Goal: Task Accomplishment & Management: Manage account settings

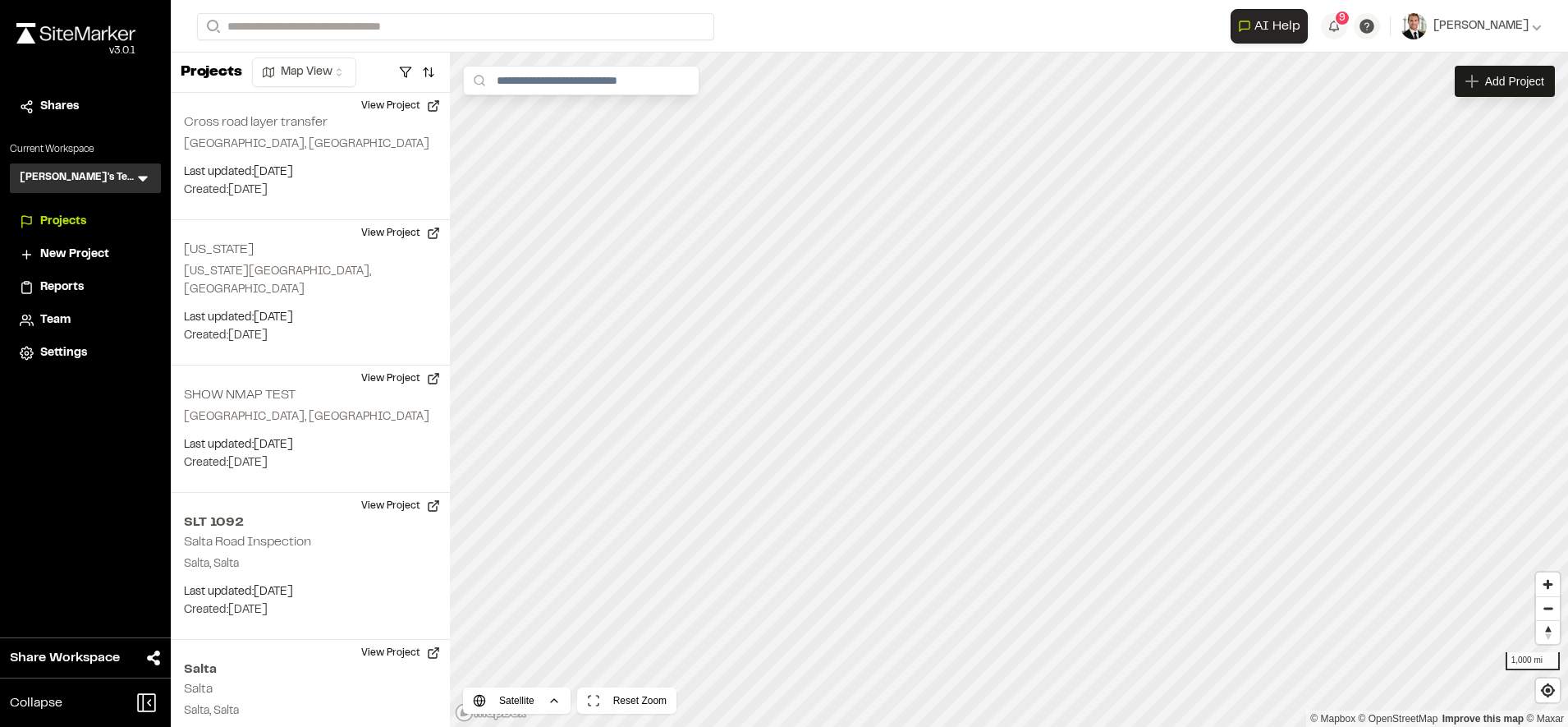
click at [58, 316] on span "Team" at bounding box center [55, 321] width 30 height 18
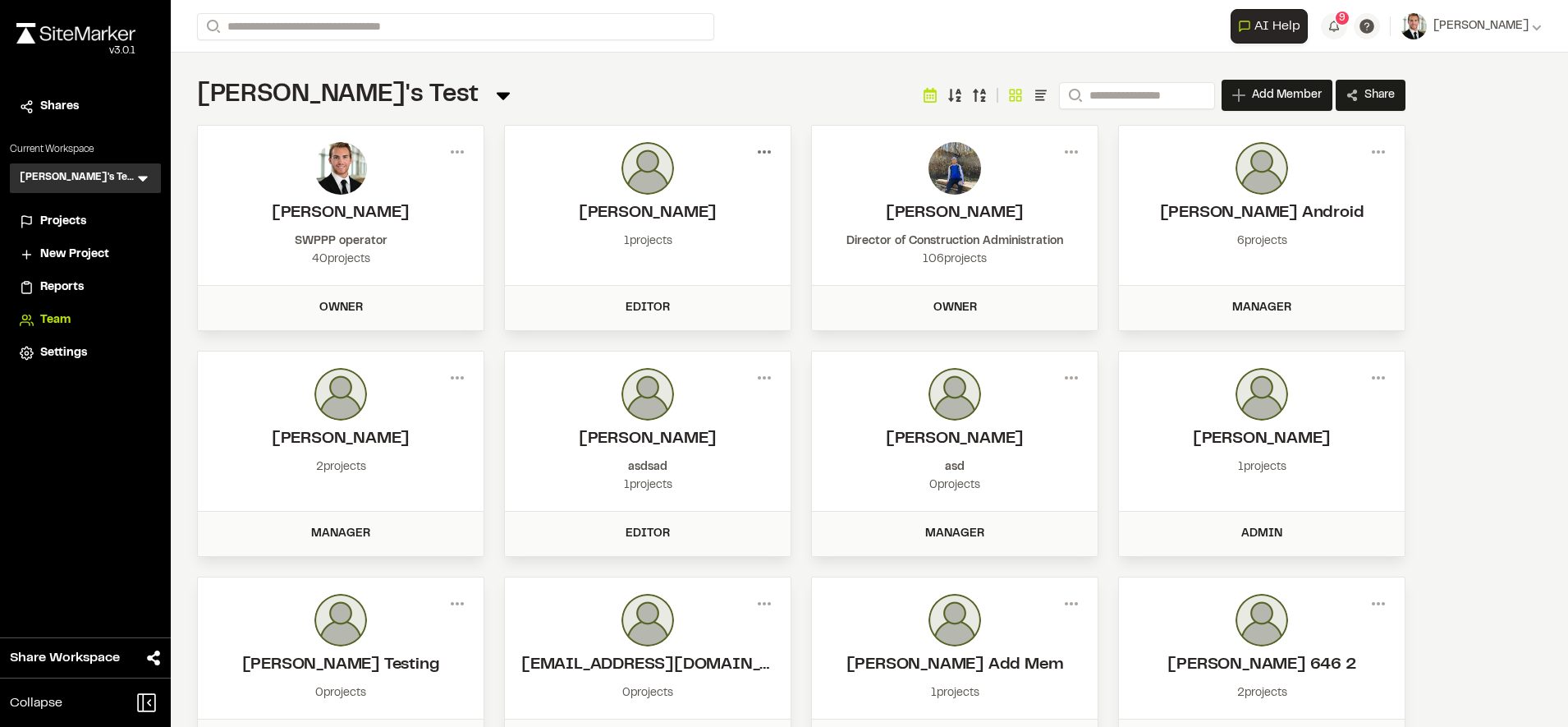
click at [769, 149] on icon at bounding box center [764, 151] width 26 height 26
click at [737, 105] on div "[PERSON_NAME]'s Test Team Menu Search Add Member Invite New Team Member * Requi…" at bounding box center [801, 95] width 1209 height 33
click at [1492, 26] on span "[PERSON_NAME]" at bounding box center [1482, 27] width 96 height 18
click at [1407, 133] on link "Sign Out" at bounding box center [1470, 137] width 143 height 24
